Goal: Task Accomplishment & Management: Manage account settings

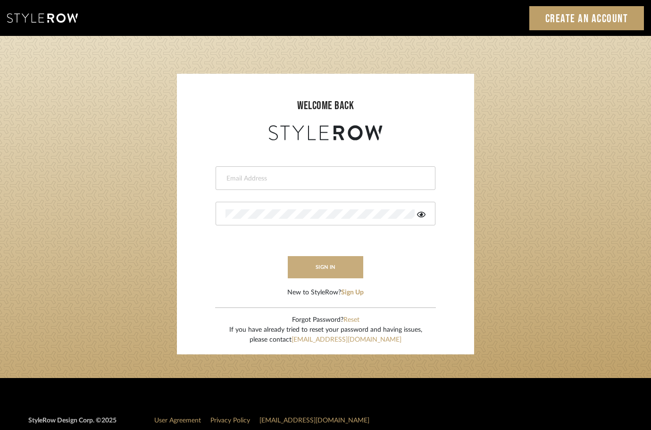
type input "afleener@marikameyer.com"
click at [312, 276] on button "sign in" at bounding box center [326, 267] width 76 height 22
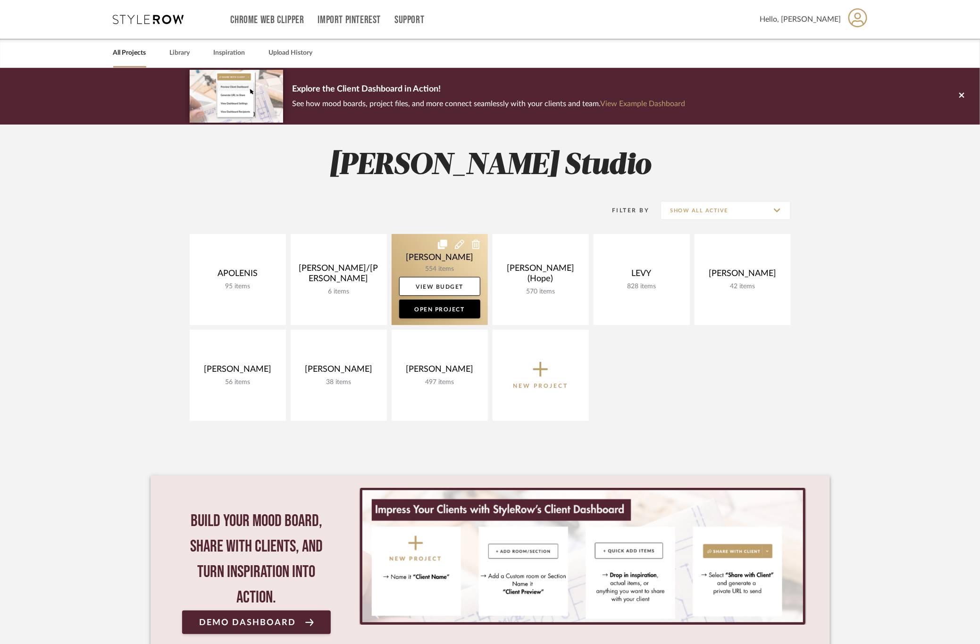
click at [438, 268] on link at bounding box center [440, 279] width 96 height 91
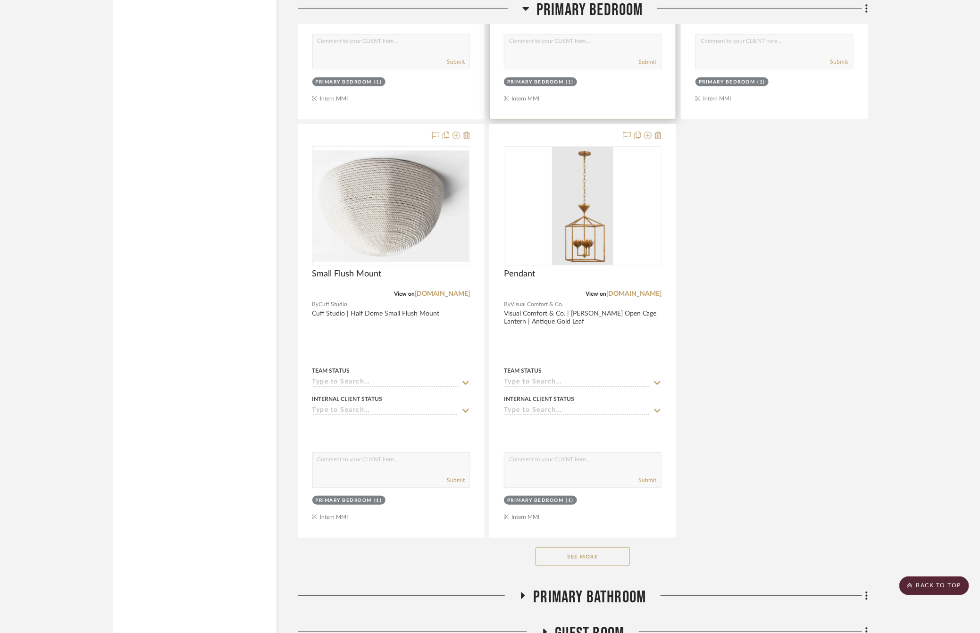
scroll to position [2053, 0]
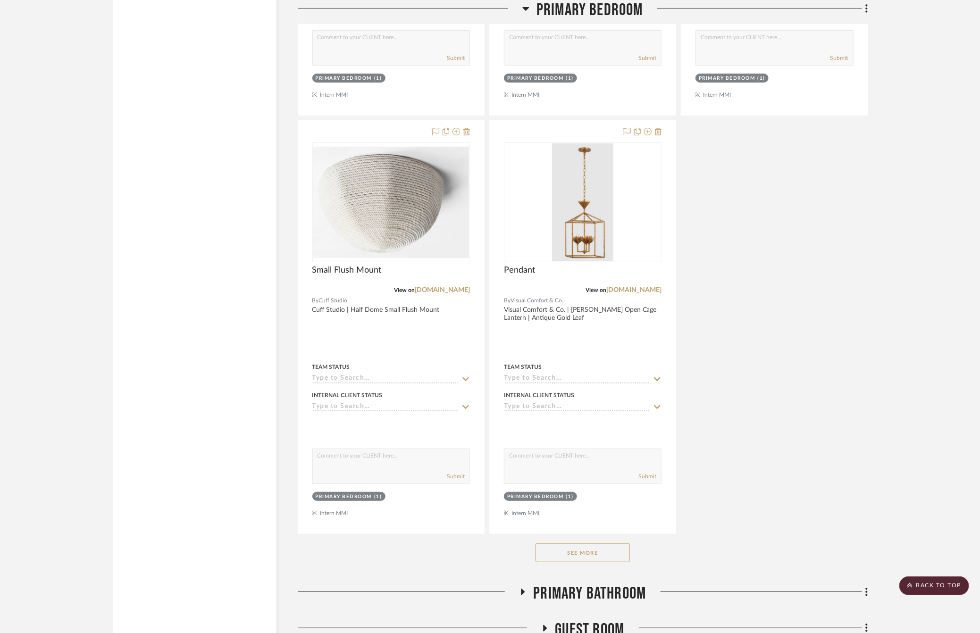
drag, startPoint x: 585, startPoint y: 556, endPoint x: 589, endPoint y: 530, distance: 26.2
click at [585, 556] on button "See More" at bounding box center [583, 553] width 94 height 19
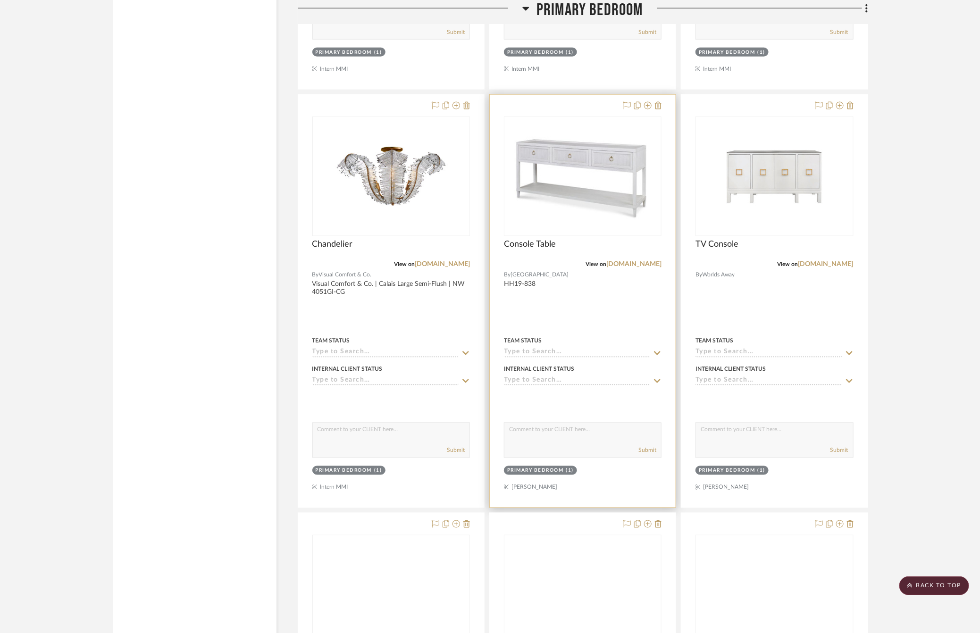
scroll to position [4602, 0]
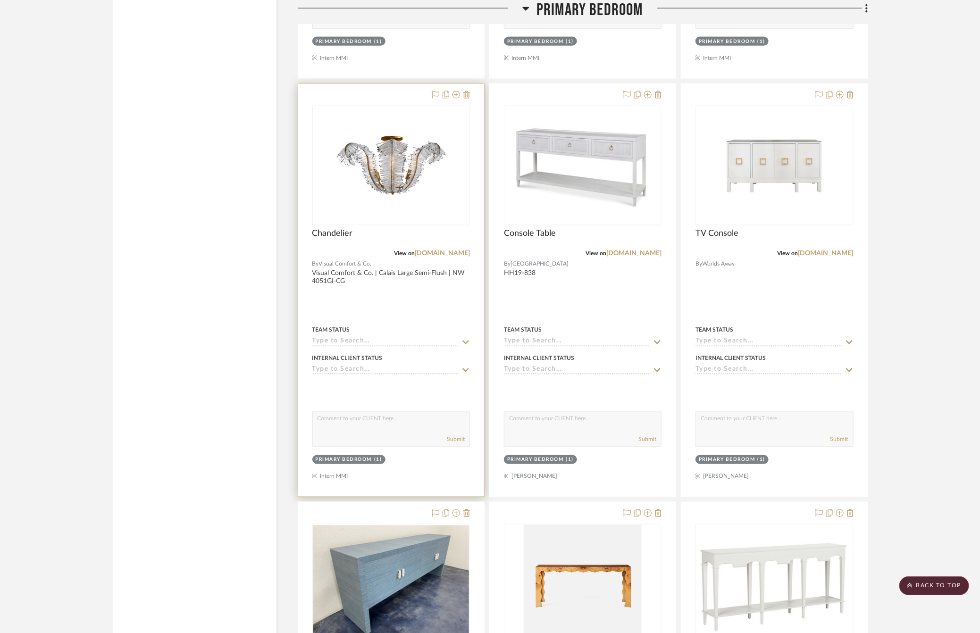
click at [445, 316] on div at bounding box center [391, 290] width 186 height 413
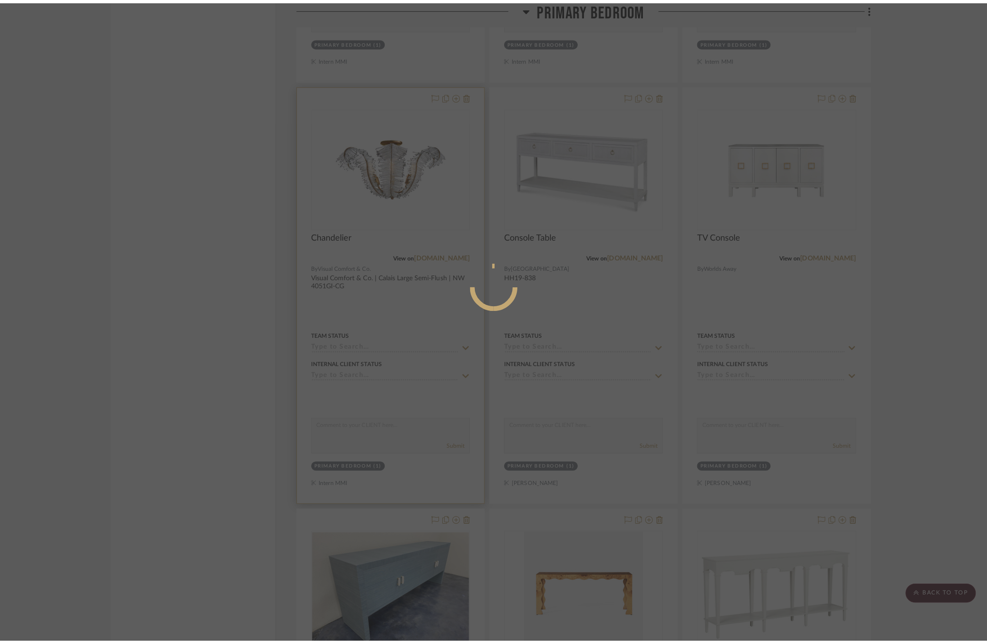
scroll to position [0, 0]
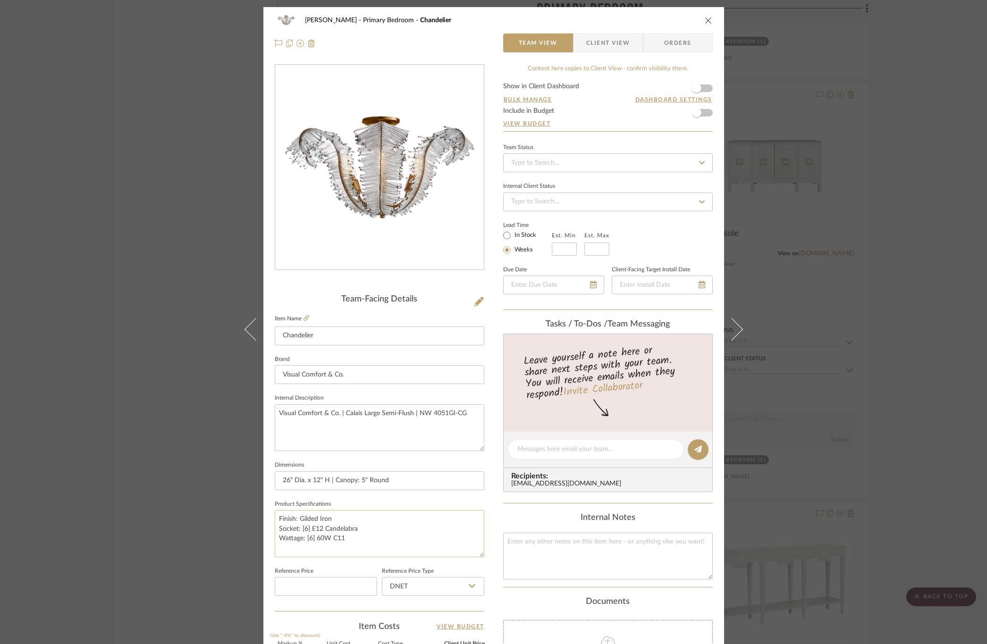
click at [376, 513] on textarea "Finish: Gilded Iron Socket: [6] E12 Candelabra Wattage: [6] 60W C11" at bounding box center [380, 533] width 210 height 47
click at [355, 517] on textarea "Finish: Gilded Iron Socket: [6] E12 Candelabra Wattage: [6] 60W C11" at bounding box center [380, 533] width 210 height 47
click at [326, 519] on textarea "Finish: Gilded Iro, Burnished Silver Leaf Socket: [6] E12 Candelabra Wattage: […" at bounding box center [380, 533] width 210 height 47
type textarea "Finish: Gilded Iron, Burnished Silver Leaf Socket: [6] E12 Candelabra Wattage: …"
click at [357, 506] on fieldset "Product Specifications Finish: Gilded Iron, Burnished Silver Leaf Socket: [6] E…" at bounding box center [380, 527] width 210 height 59
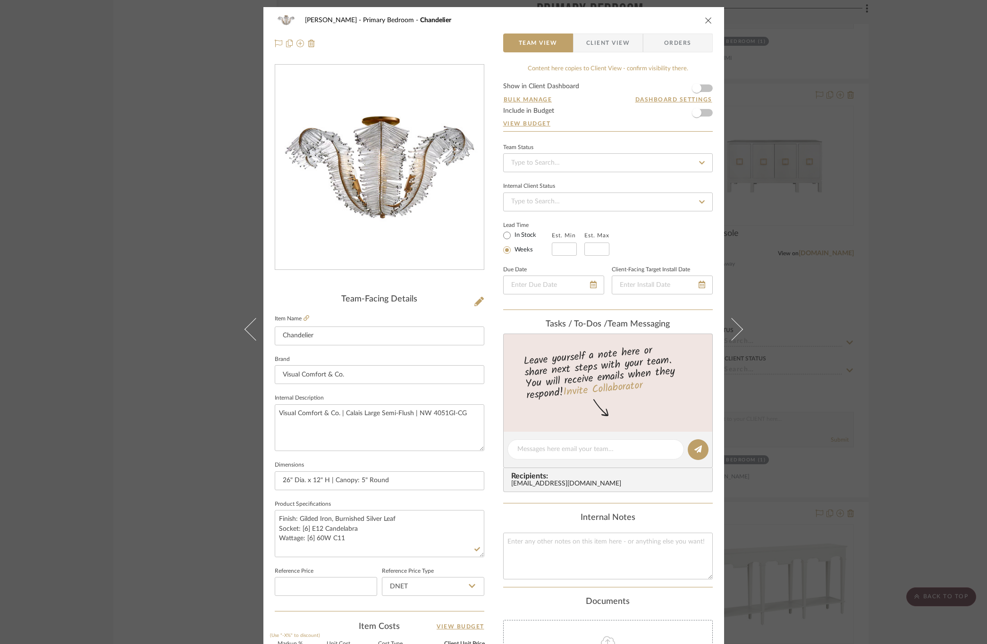
click at [911, 429] on div "[PERSON_NAME] Primary Bedroom Chandelier Team View Client View Orders Team-Faci…" at bounding box center [493, 322] width 987 height 644
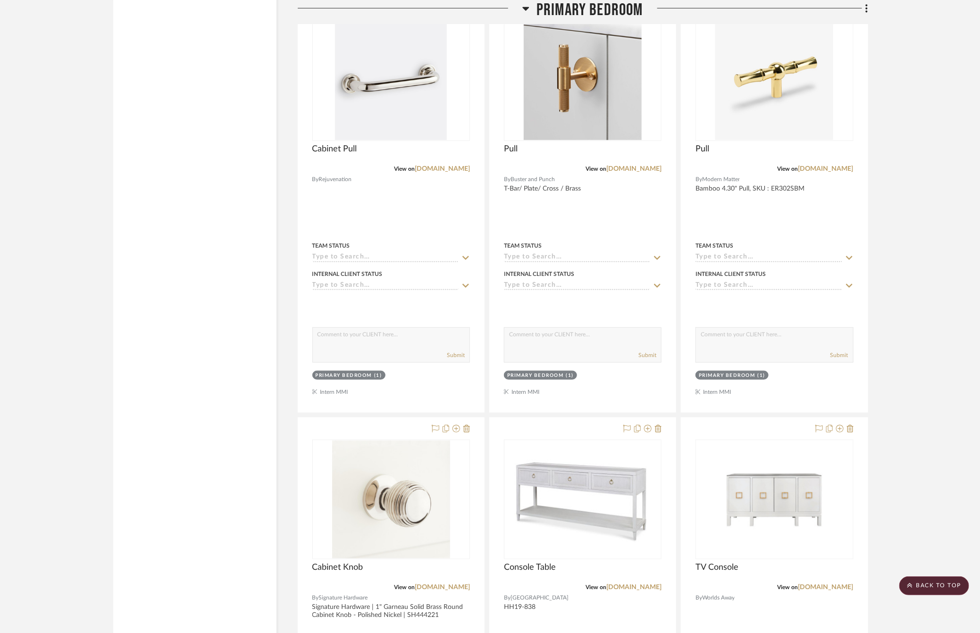
scroll to position [4248, 0]
